Goal: Book appointment/travel/reservation

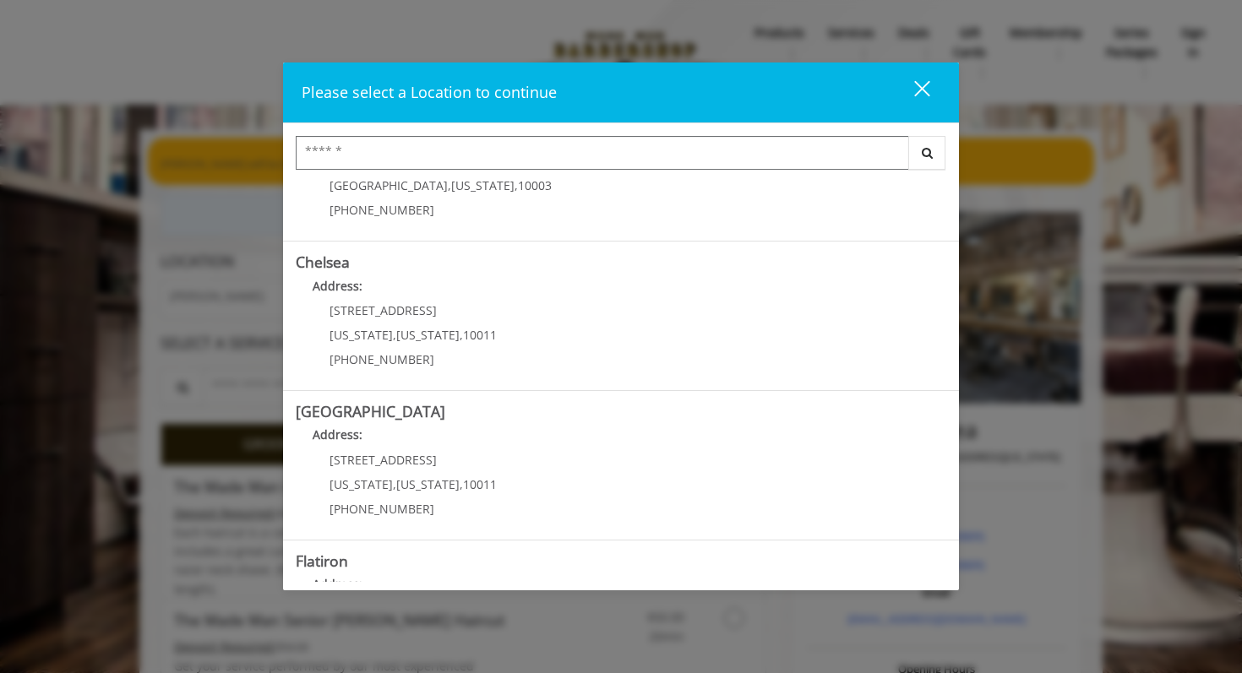
scroll to position [199, 0]
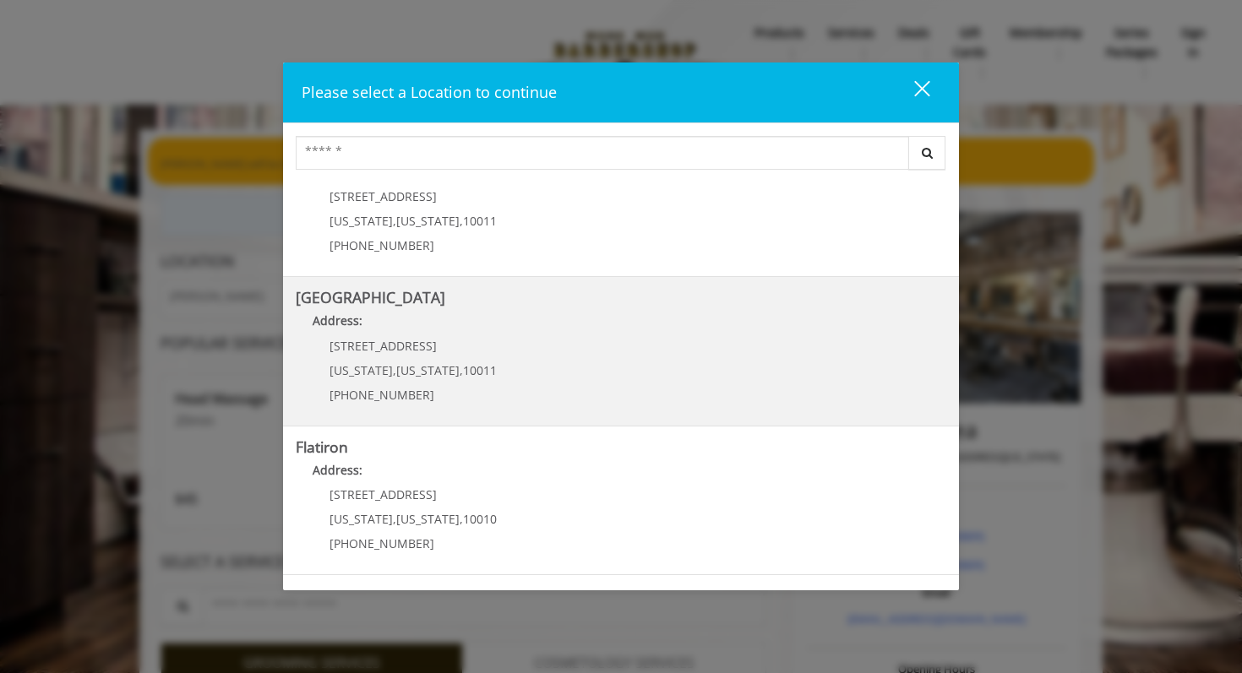
click at [635, 381] on Street "[GEOGRAPHIC_DATA] Address: [STREET_ADDRESS][US_STATE][US_STATE] (646) 850-0041" at bounding box center [621, 351] width 651 height 123
